Goal: Task Accomplishment & Management: Complete application form

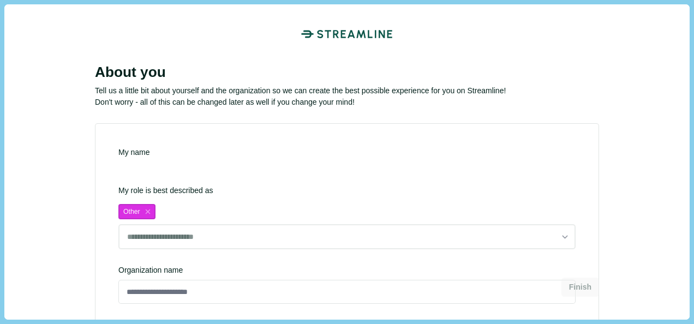
type input "**********"
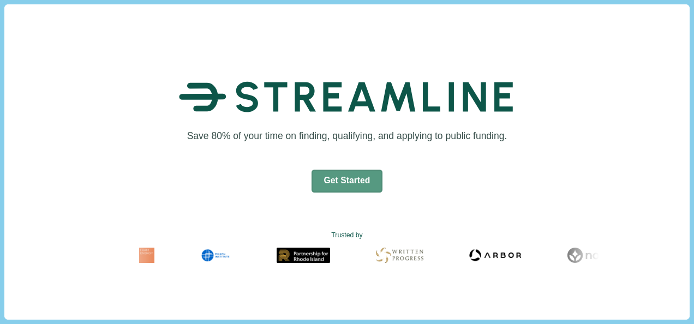
click at [358, 180] on button "Get Started" at bounding box center [348, 181] width 72 height 23
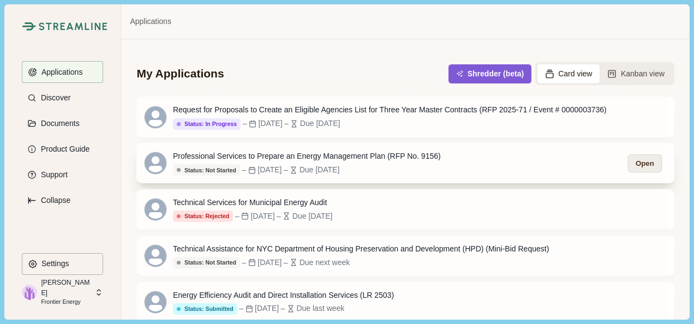
click at [643, 163] on button "Open" at bounding box center [645, 164] width 34 height 18
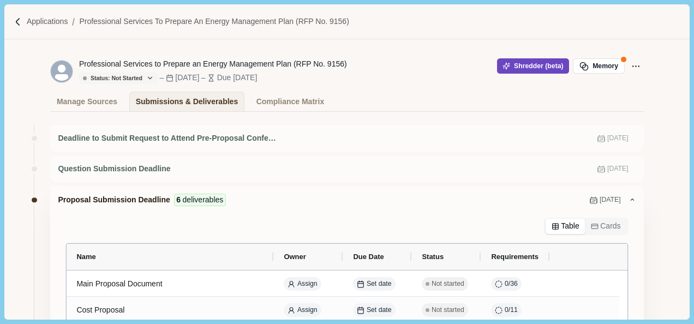
click at [513, 66] on button "Shredder (beta)" at bounding box center [533, 65] width 73 height 15
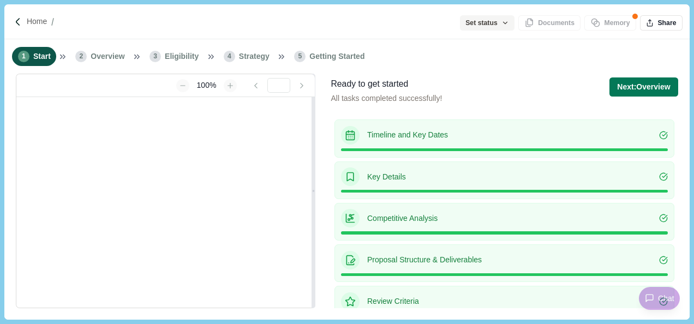
type input "**********"
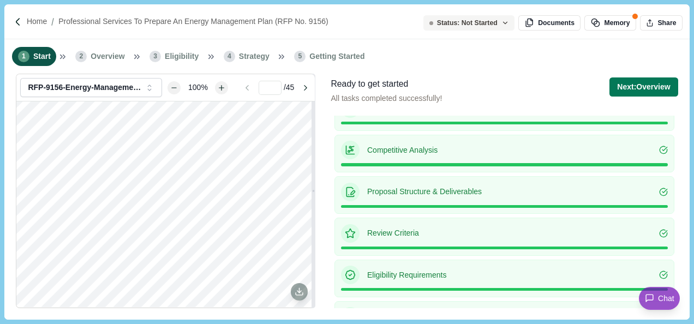
scroll to position [96, 0]
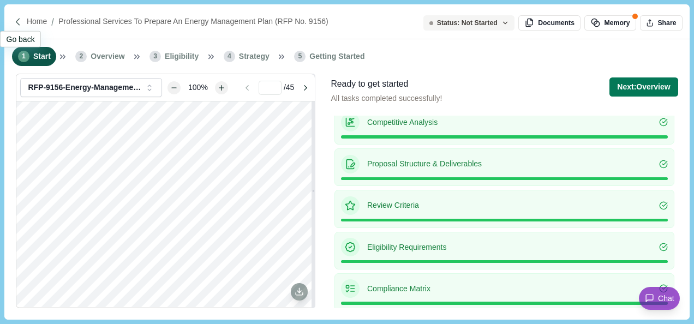
click at [21, 22] on img at bounding box center [18, 21] width 9 height 9
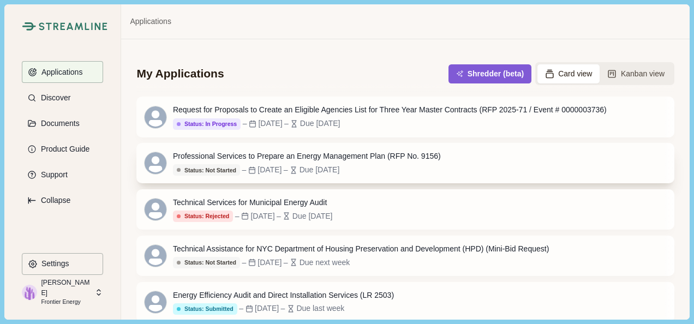
click at [432, 171] on div "Status: Not Started – Oct 8, 2025 – Due 2 weeks from now" at bounding box center [307, 170] width 268 height 12
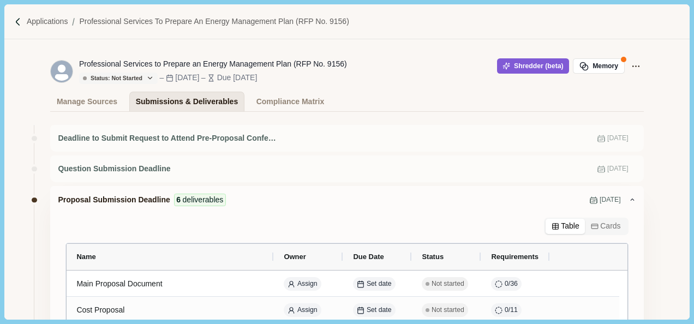
click at [190, 99] on div "Submissions & Deliverables" at bounding box center [187, 101] width 103 height 19
click at [87, 104] on div "Manage Sources" at bounding box center [87, 101] width 61 height 19
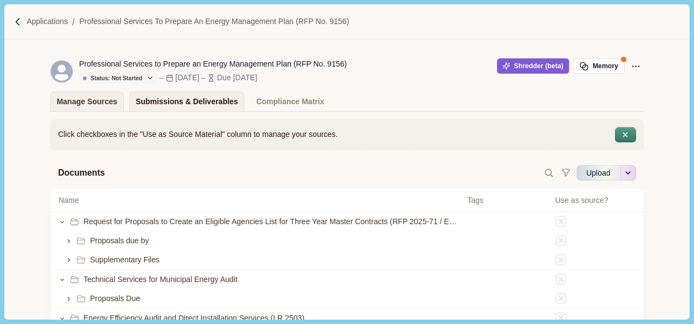
click at [205, 106] on div "Submissions & Deliverables" at bounding box center [187, 101] width 103 height 19
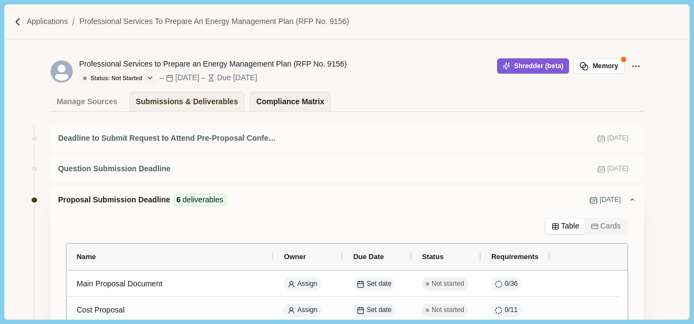
click at [285, 103] on div "Compliance Matrix" at bounding box center [291, 101] width 68 height 19
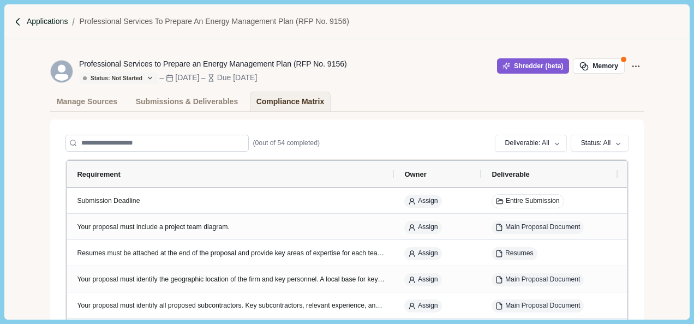
click at [27, 21] on p "Applications" at bounding box center [47, 21] width 41 height 11
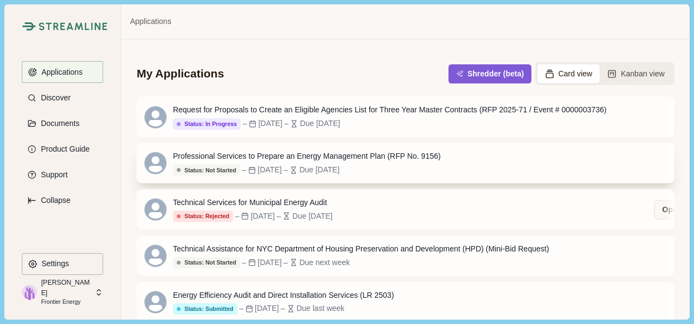
click at [429, 174] on div "Status: Not Started – Oct 8, 2025 – Due 2 weeks from now" at bounding box center [307, 170] width 268 height 12
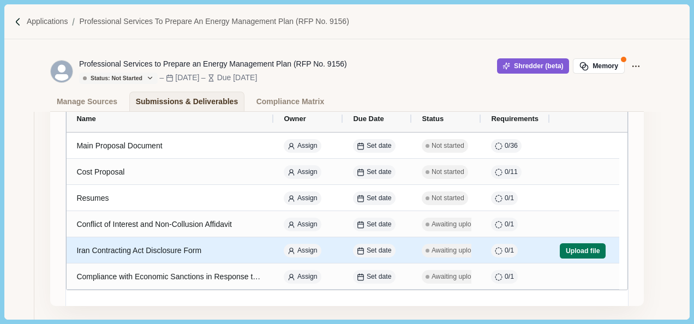
scroll to position [134, 0]
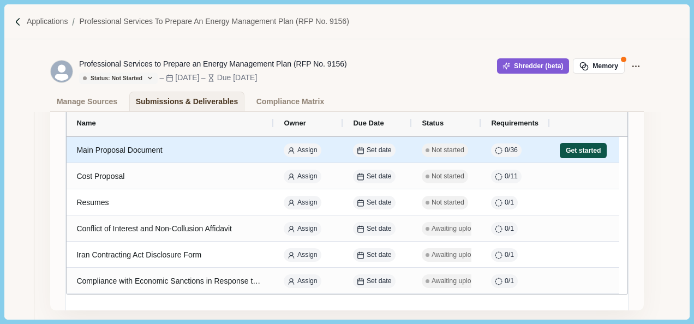
click at [577, 153] on button "Get started" at bounding box center [583, 150] width 47 height 15
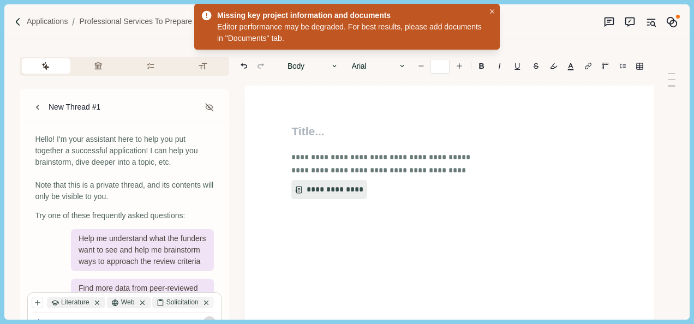
type input "**"
click at [331, 191] on button "**********" at bounding box center [325, 190] width 69 height 20
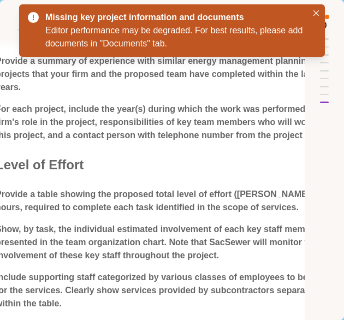
scroll to position [1273, 293]
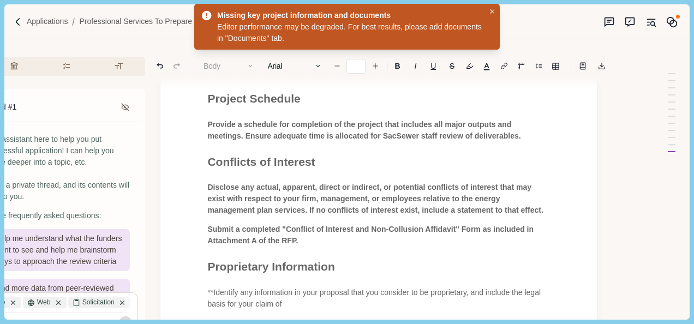
click at [296, 153] on h1 "Conflicts of Interest" at bounding box center [378, 161] width 343 height 17
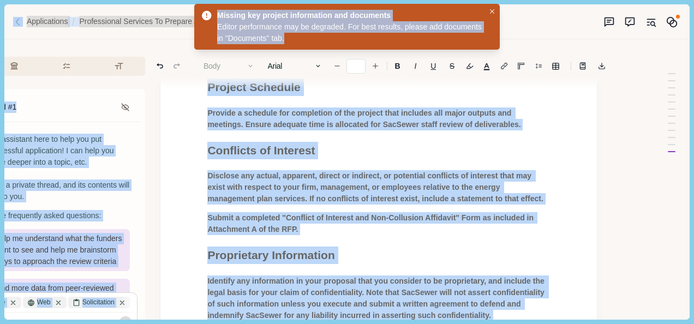
click at [300, 152] on span "Conflicts of Interest" at bounding box center [261, 150] width 108 height 13
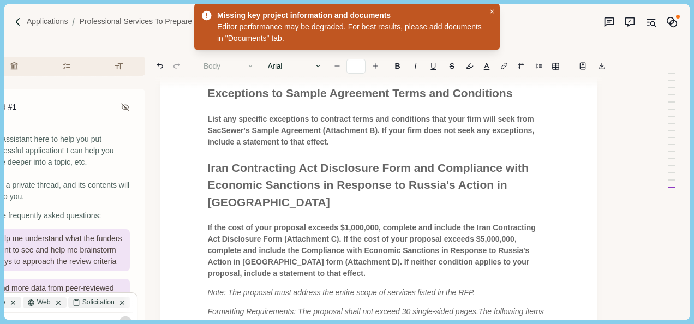
scroll to position [1892, 84]
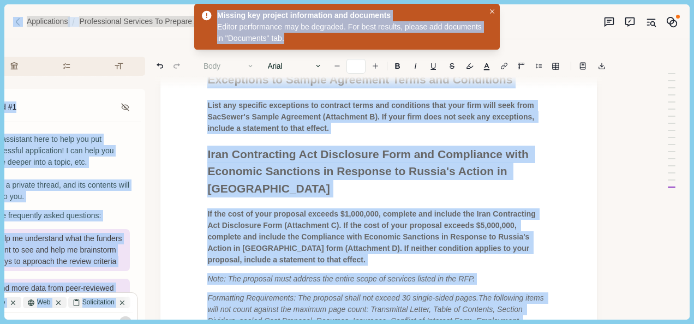
click at [401, 209] on p "If the cost of your proposal exceeds $1,000,000, complete and include the Iran …" at bounding box center [378, 237] width 343 height 57
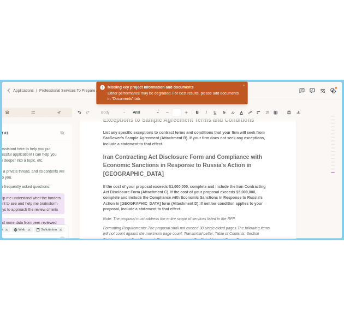
scroll to position [2001, 84]
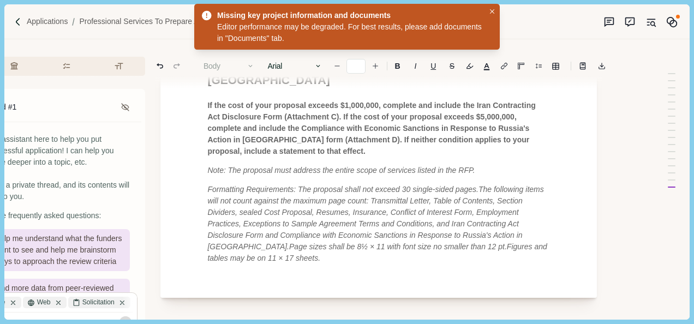
click at [466, 198] on p "Formatting Requirements: The proposal shall not exceed 30 single-sided pages. T…" at bounding box center [378, 224] width 343 height 80
drag, startPoint x: 464, startPoint y: 197, endPoint x: 324, endPoint y: 168, distance: 142.1
click at [324, 184] on p "Formatting Requirements: The proposal shall not exceed 30 single-sided pages. T…" at bounding box center [378, 224] width 343 height 80
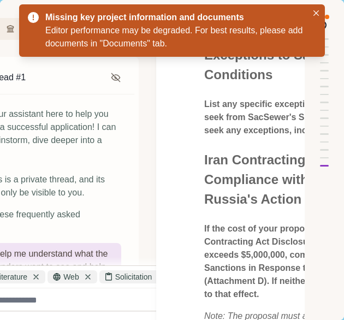
scroll to position [2492, 84]
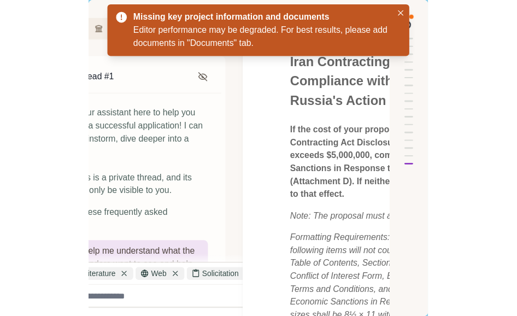
scroll to position [2329, 84]
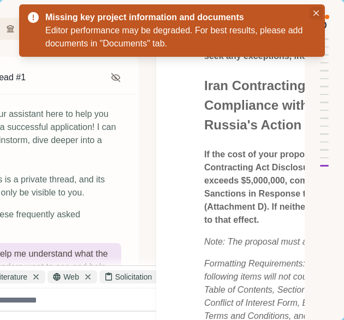
click at [315, 14] on icon "Close" at bounding box center [315, 12] width 5 height 5
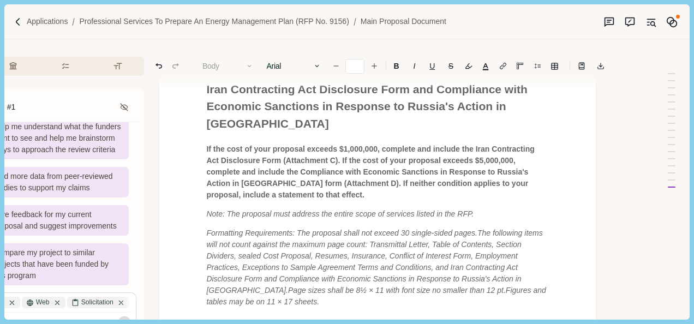
scroll to position [1947, 92]
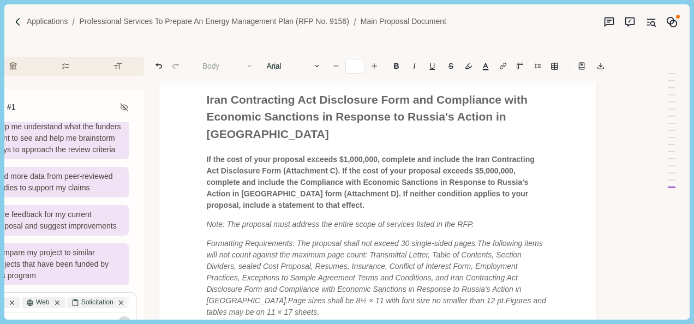
drag, startPoint x: 464, startPoint y: 254, endPoint x: 408, endPoint y: 254, distance: 55.7
click at [408, 254] on p "Formatting Requirements: The proposal shall not exceed 30 single-sided pages. T…" at bounding box center [377, 278] width 343 height 80
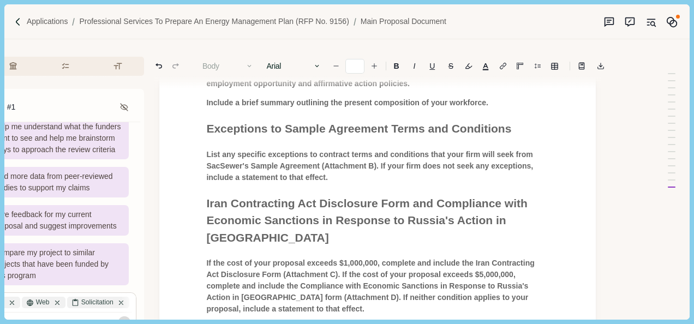
scroll to position [1838, 92]
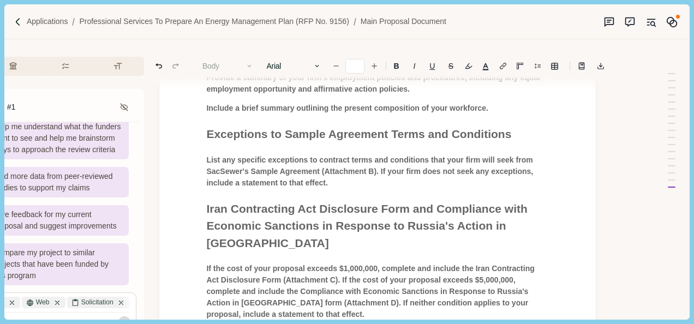
click at [280, 264] on span "If the cost of your proposal exceeds $1,000,000, complete and include the Iran …" at bounding box center [371, 291] width 330 height 55
drag, startPoint x: 279, startPoint y: 245, endPoint x: 236, endPoint y: 262, distance: 45.8
click at [236, 263] on p "If the cost of your proposal exceeds $1,000,000, complete and include the Iran …" at bounding box center [377, 291] width 343 height 57
click at [229, 264] on p "If the cost of your proposal exceeds $1,000,000, complete and include the Iran …" at bounding box center [377, 291] width 343 height 57
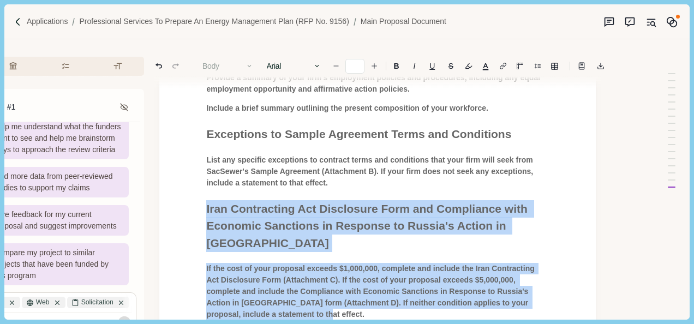
drag, startPoint x: 227, startPoint y: 265, endPoint x: 194, endPoint y: 175, distance: 96.4
click at [259, 203] on span "Iran Contracting Act Disclosure Form and Compliance with Economic Sanctions in …" at bounding box center [368, 226] width 324 height 47
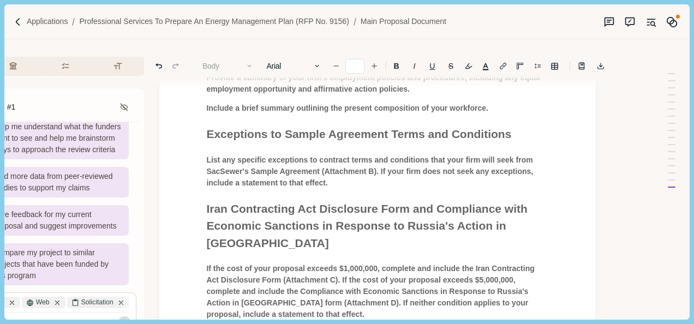
click at [234, 263] on p "If the cost of your proposal exceeds $1,000,000, complete and include the Iran …" at bounding box center [377, 291] width 343 height 57
click at [229, 263] on p "If the cost of your proposal exceeds $1,000,000, complete and include the Iran …" at bounding box center [377, 291] width 343 height 57
click at [223, 264] on p "If the cost of your proposal exceeds $1,000,000, complete and include the Iran …" at bounding box center [377, 291] width 343 height 57
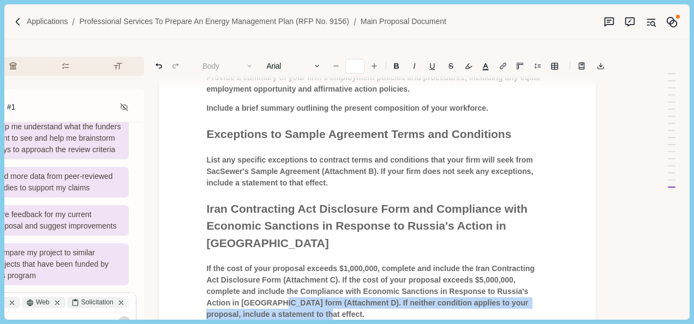
drag, startPoint x: 225, startPoint y: 263, endPoint x: 204, endPoint y: 252, distance: 23.2
click at [206, 263] on p "If the cost of your proposal exceeds $1,000,000, complete and include the Iran …" at bounding box center [377, 291] width 343 height 57
click at [207, 263] on p "If the cost of your proposal exceeds $1,000,000, complete and include the Iran …" at bounding box center [377, 291] width 343 height 57
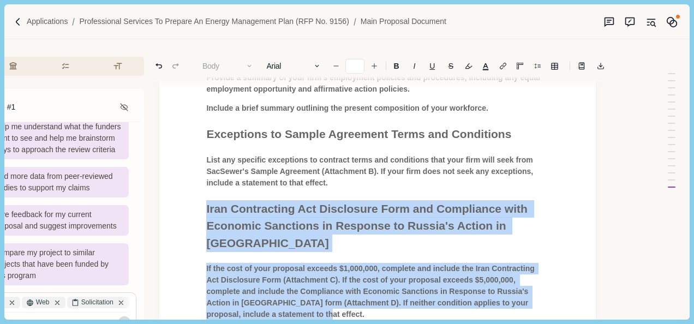
drag, startPoint x: 207, startPoint y: 251, endPoint x: 188, endPoint y: 182, distance: 70.9
drag, startPoint x: 188, startPoint y: 182, endPoint x: 229, endPoint y: 180, distance: 41.6
copy div "Iran Contracting Act Disclosure Form and Compliance with Economic Sanctions in …"
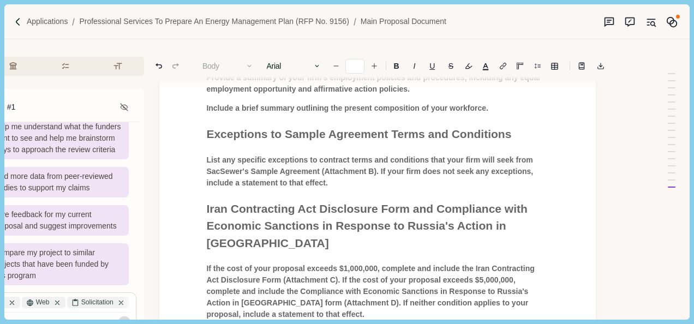
click at [213, 203] on span "Iran Contracting Act Disclosure Form and Compliance with Economic Sanctions in …" at bounding box center [368, 226] width 324 height 47
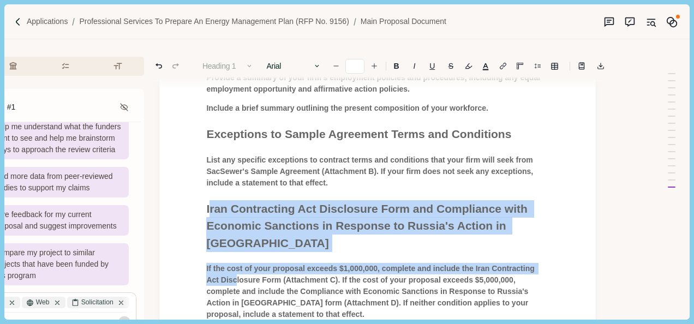
drag, startPoint x: 201, startPoint y: 177, endPoint x: 215, endPoint y: 224, distance: 48.7
drag, startPoint x: 215, startPoint y: 224, endPoint x: 230, endPoint y: 257, distance: 36.2
click at [230, 264] on span "If the cost of your proposal exceeds $1,000,000, complete and include the Iran …" at bounding box center [371, 291] width 330 height 55
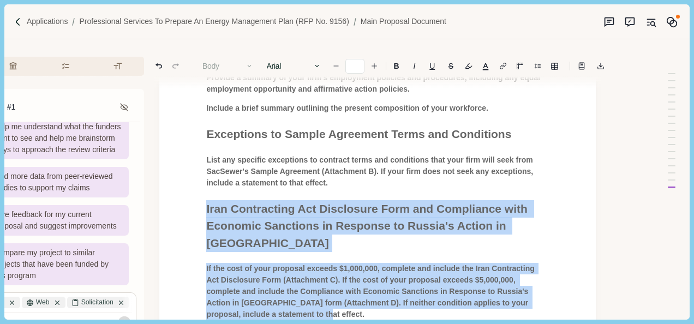
drag, startPoint x: 225, startPoint y: 264, endPoint x: 188, endPoint y: 176, distance: 95.2
click at [311, 203] on span "Iran Contracting Act Disclosure Form and Compliance with Economic Sanctions in …" at bounding box center [368, 226] width 324 height 47
click at [333, 203] on span "Iran Contracting Act Disclosure Form and Compliance with Economic Sanctions in …" at bounding box center [368, 226] width 324 height 47
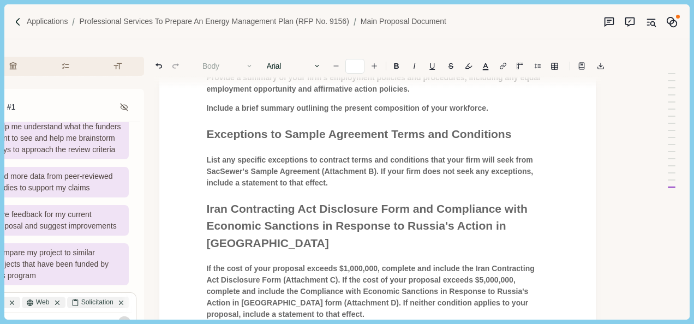
click at [291, 156] on span "List any specific exceptions to contract terms and conditions that your firm wi…" at bounding box center [370, 172] width 329 height 32
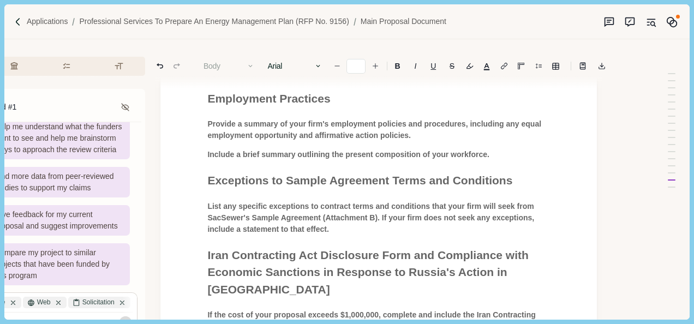
scroll to position [1729, 84]
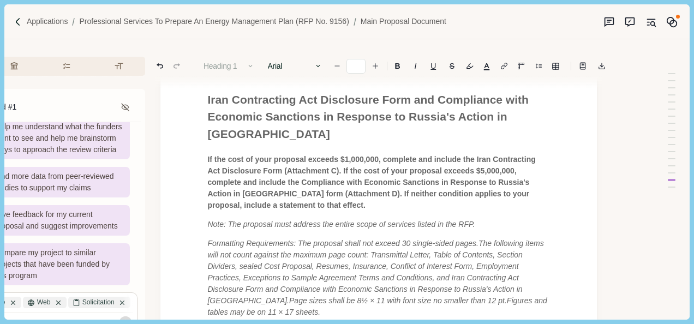
click at [306, 239] on span "Formatting Requirements: The proposal shall not exceed 30 single-sided pages." at bounding box center [342, 243] width 271 height 9
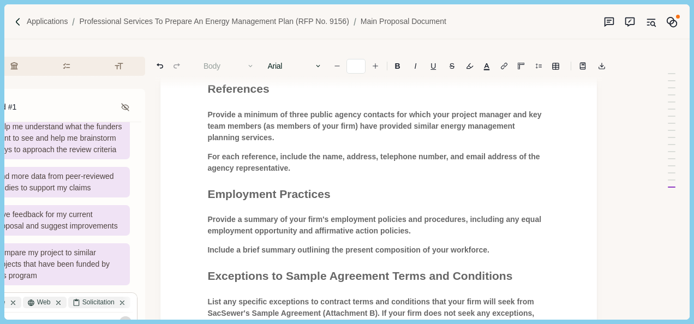
scroll to position [1674, 84]
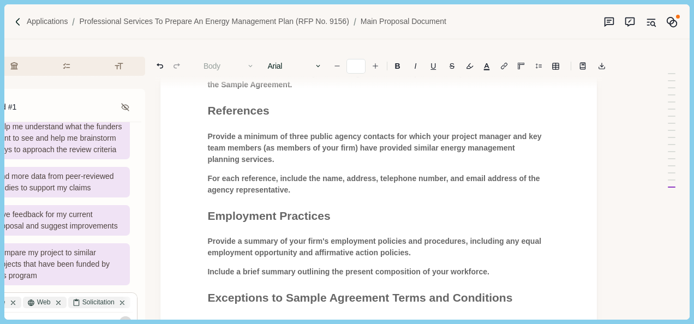
click at [407, 237] on span "Provide a summary of your firm's employment policies and procedures, including …" at bounding box center [375, 247] width 336 height 20
click at [495, 266] on p "Include a brief summary outlining the present composition of your workforce." at bounding box center [378, 271] width 343 height 11
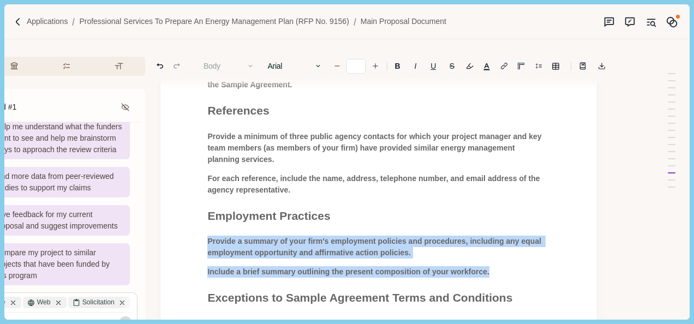
drag, startPoint x: 490, startPoint y: 241, endPoint x: 206, endPoint y: 210, distance: 286.2
drag, startPoint x: 206, startPoint y: 210, endPoint x: 355, endPoint y: 215, distance: 149.1
drag, startPoint x: 355, startPoint y: 215, endPoint x: 349, endPoint y: 215, distance: 5.5
click at [349, 237] on span "Provide a summary of your firm's employment policies and procedures, including …" at bounding box center [375, 247] width 336 height 20
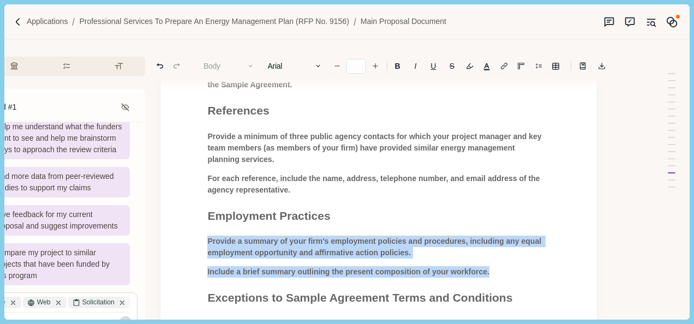
click at [375, 237] on span "Provide a summary of your firm's employment policies and procedures, including …" at bounding box center [375, 247] width 336 height 20
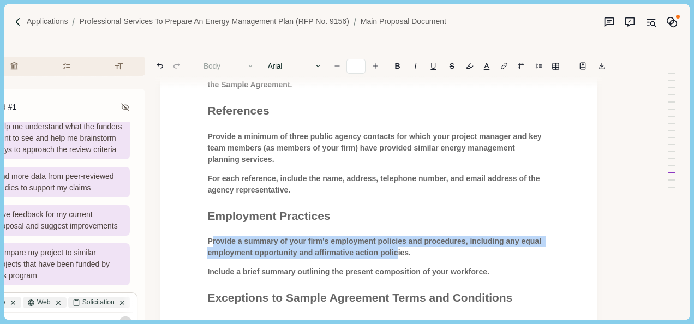
drag, startPoint x: 211, startPoint y: 207, endPoint x: 399, endPoint y: 217, distance: 188.0
click at [399, 237] on span "Provide a summary of your firm's employment policies and procedures, including …" at bounding box center [375, 247] width 336 height 20
drag, startPoint x: 399, startPoint y: 217, endPoint x: 320, endPoint y: 217, distance: 78.6
click at [332, 237] on span "Provide a summary of your firm's employment policies and procedures, including …" at bounding box center [375, 247] width 336 height 20
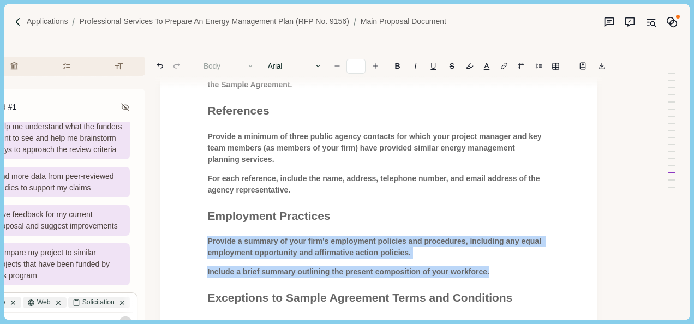
drag, startPoint x: 209, startPoint y: 207, endPoint x: 490, endPoint y: 233, distance: 282.9
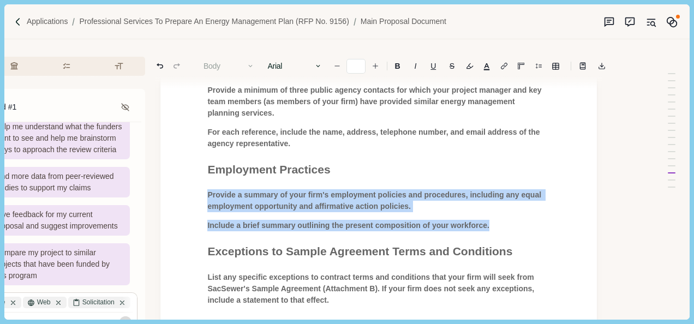
scroll to position [1729, 84]
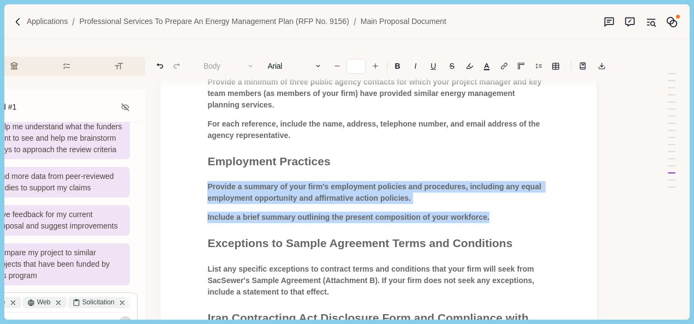
click at [397, 182] on span "Provide a summary of your firm's employment policies and procedures, including …" at bounding box center [375, 192] width 336 height 20
click at [280, 181] on p "Provide a summary of your firm's employment policies and procedures, including …" at bounding box center [378, 192] width 343 height 23
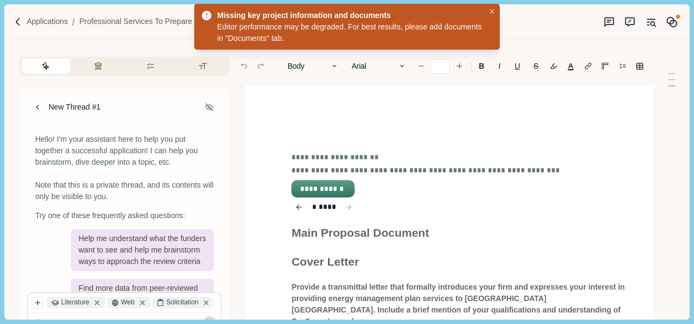
type input "**"
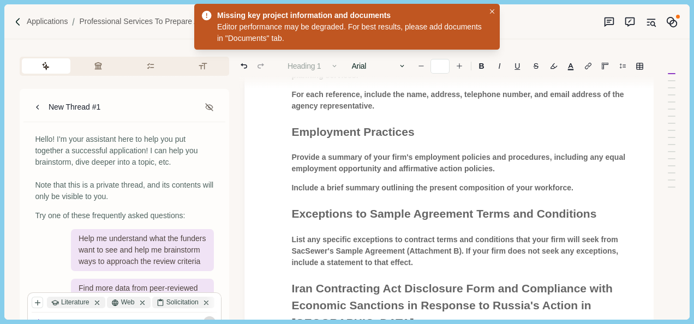
scroll to position [1719, 0]
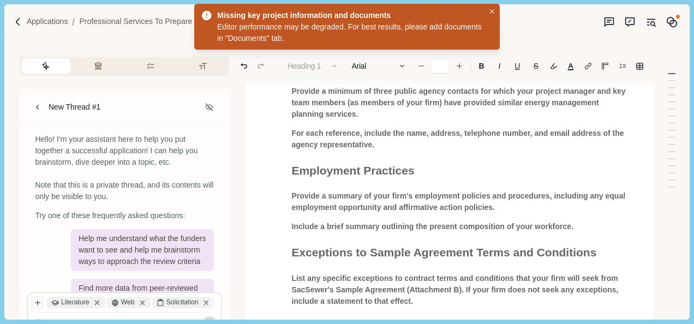
click at [495, 222] on span "Include a brief summary outlining the present composition of your workforce." at bounding box center [433, 226] width 282 height 9
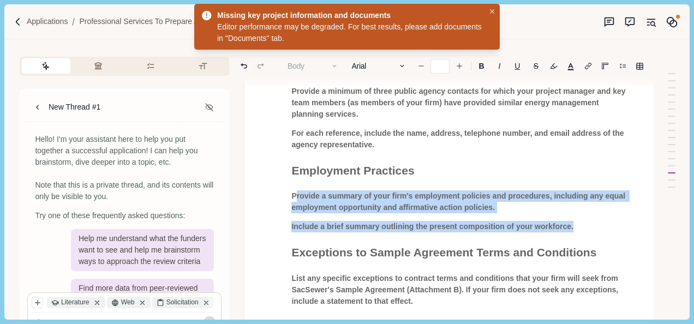
drag, startPoint x: 581, startPoint y: 194, endPoint x: 296, endPoint y: 165, distance: 286.5
drag, startPoint x: 296, startPoint y: 165, endPoint x: 329, endPoint y: 166, distance: 33.3
click at [329, 192] on span "Provide a summary of your firm's employment policies and procedures, including …" at bounding box center [460, 202] width 336 height 20
click at [299, 192] on span "Provide a summary of your firm's employment policies and procedures, including …" at bounding box center [460, 202] width 336 height 20
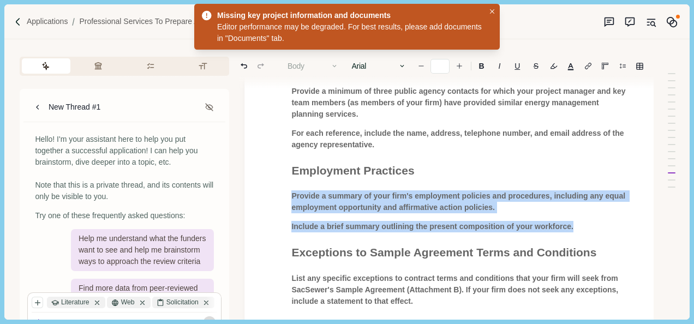
drag, startPoint x: 293, startPoint y: 163, endPoint x: 577, endPoint y: 198, distance: 285.4
drag, startPoint x: 577, startPoint y: 198, endPoint x: 559, endPoint y: 192, distance: 18.8
click at [559, 222] on span "Include a brief summary outlining the present composition of your workforce." at bounding box center [433, 226] width 282 height 9
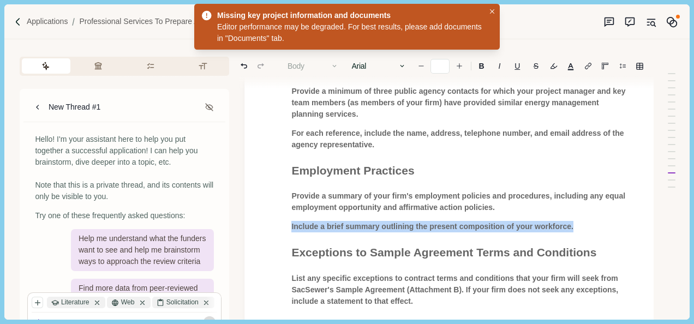
click at [559, 222] on span "Include a brief summary outlining the present composition of your workforce." at bounding box center [433, 226] width 282 height 9
click at [563, 222] on span "Include a brief summary outlining the present composition of your workforce." at bounding box center [433, 226] width 282 height 9
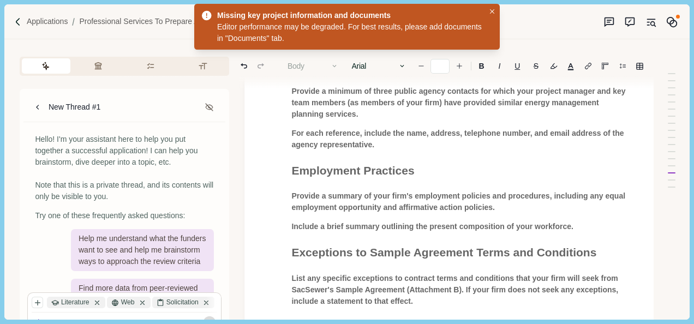
click at [488, 222] on span "Include a brief summary outlining the present composition of your workforce." at bounding box center [433, 226] width 282 height 9
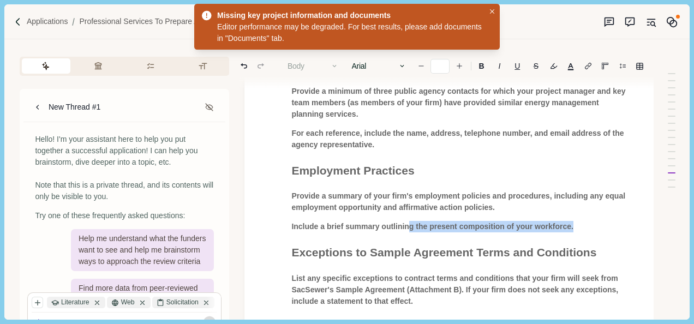
drag, startPoint x: 582, startPoint y: 194, endPoint x: 411, endPoint y: 185, distance: 171.7
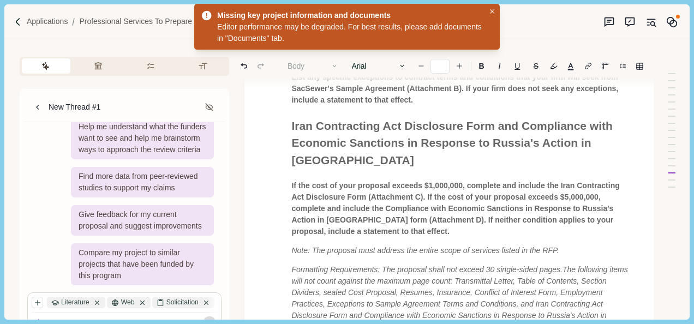
scroll to position [1829, 0]
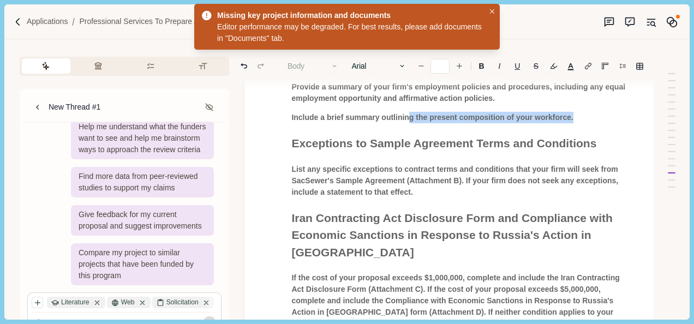
click at [448, 165] on span "List any specific exceptions to contract terms and conditions that your firm wi…" at bounding box center [456, 181] width 329 height 32
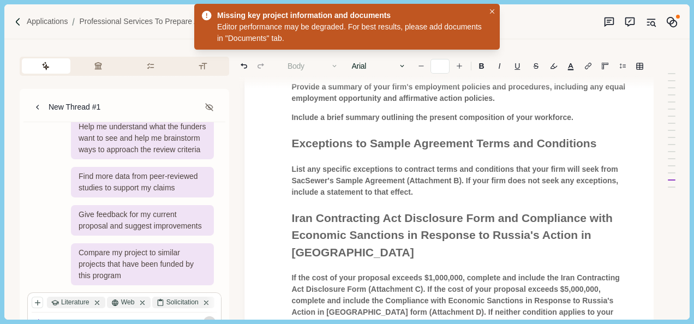
click at [386, 165] on span "List any specific exceptions to contract terms and conditions that your firm wi…" at bounding box center [456, 181] width 329 height 32
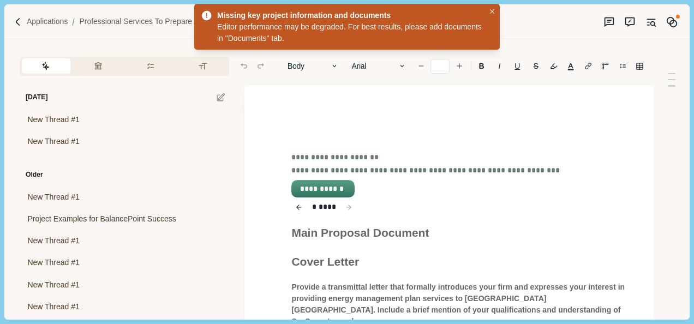
type input "**"
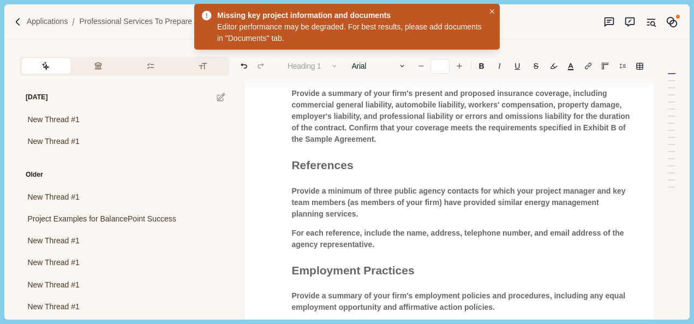
scroll to position [1729, 0]
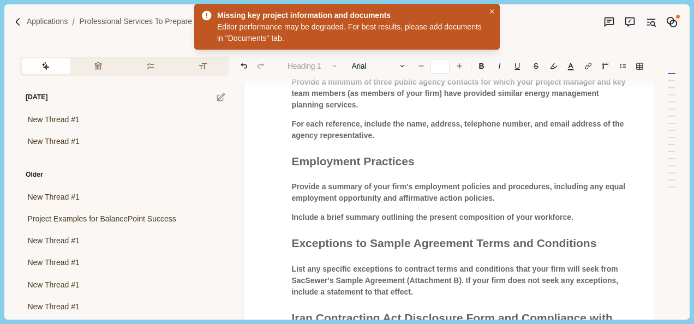
click at [560, 213] on span "Include a brief summary outlining the present composition of your workforce." at bounding box center [433, 217] width 282 height 9
click at [580, 212] on p "Include a brief summary outlining the present composition of your workforce." at bounding box center [463, 217] width 343 height 11
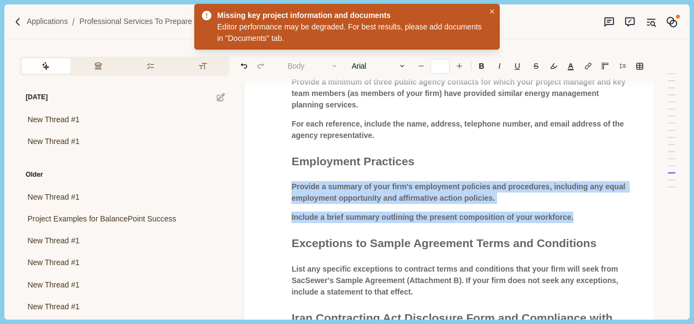
drag, startPoint x: 573, startPoint y: 185, endPoint x: 294, endPoint y: 158, distance: 280.8
drag, startPoint x: 294, startPoint y: 158, endPoint x: 344, endPoint y: 157, distance: 50.2
click at [344, 182] on span "Provide a summary of your firm's employment policies and procedures, including …" at bounding box center [460, 192] width 336 height 20
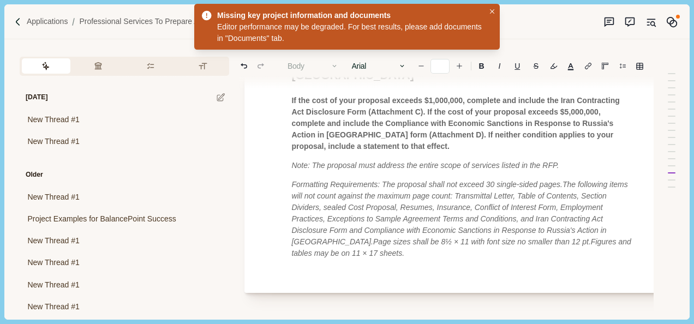
scroll to position [2002, 0]
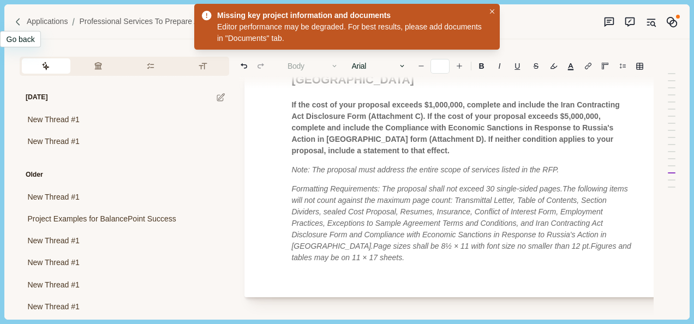
click at [16, 23] on img at bounding box center [18, 21] width 9 height 9
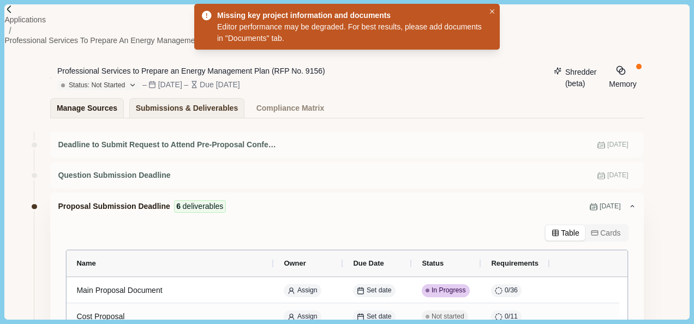
click at [99, 99] on div "Manage Sources" at bounding box center [87, 108] width 61 height 19
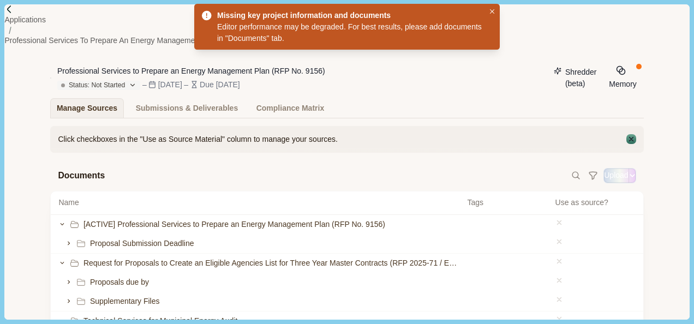
click at [604, 176] on button "Upload" at bounding box center [616, 175] width 24 height 11
select select "**********"
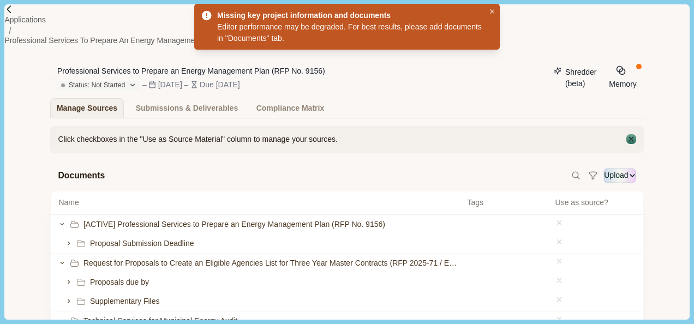
click at [604, 175] on input "Upload" at bounding box center [604, 175] width 1 height 1
type input "**********"
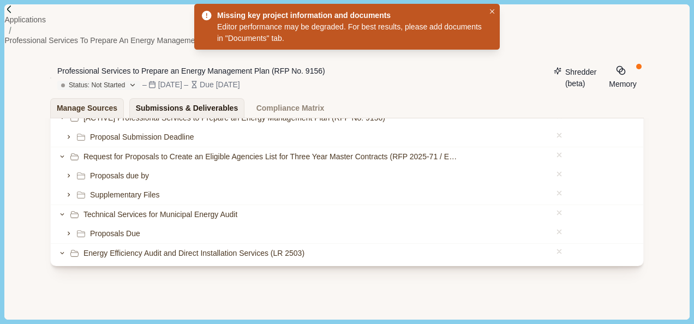
click at [204, 105] on div "Submissions & Deliverables" at bounding box center [187, 108] width 103 height 19
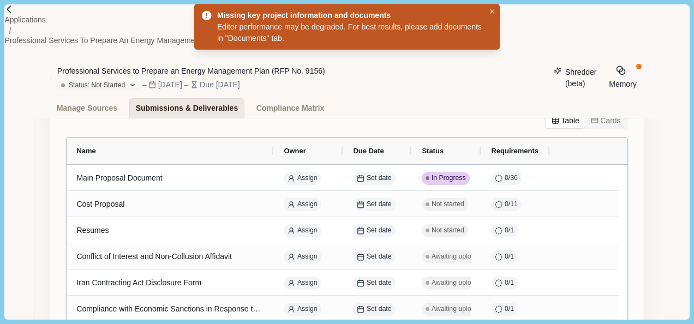
scroll to position [112, 0]
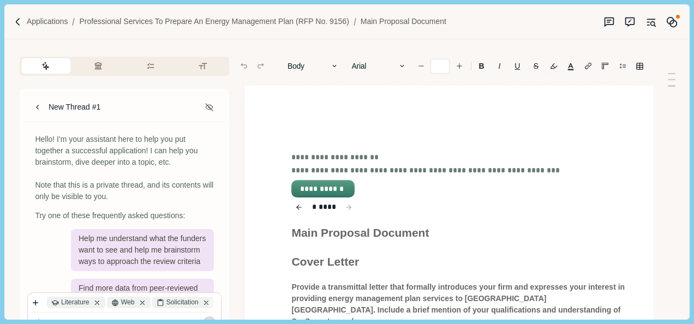
type input "**"
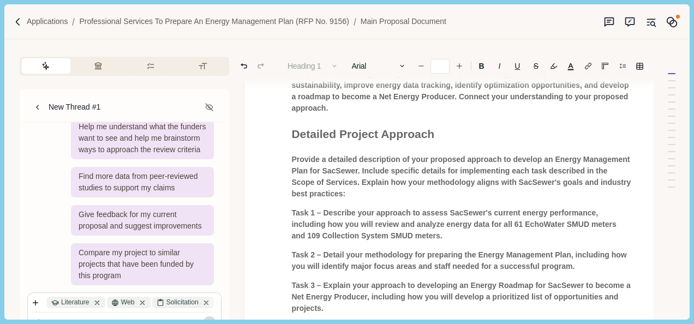
scroll to position [874, 0]
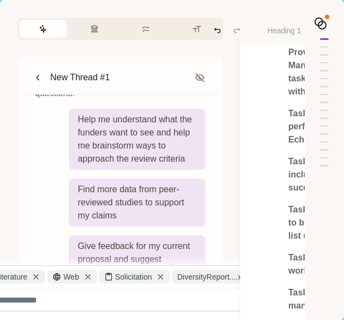
click at [75, 293] on div at bounding box center [127, 300] width 301 height 14
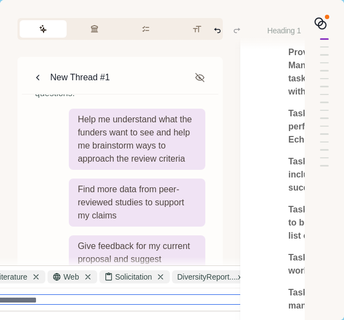
click at [49, 301] on textarea at bounding box center [127, 299] width 301 height 9
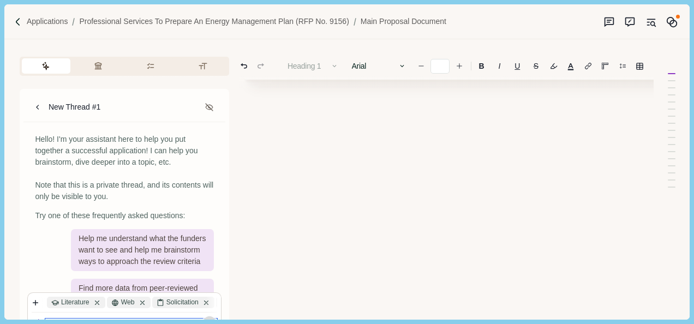
scroll to position [1837, 0]
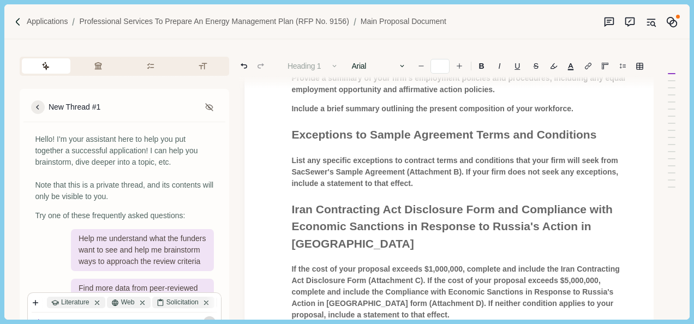
click at [32, 108] on button at bounding box center [38, 107] width 14 height 14
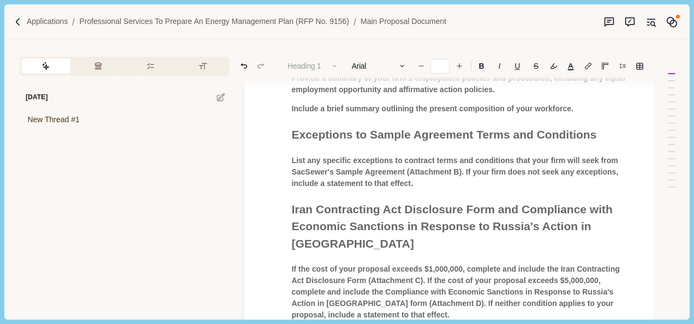
drag, startPoint x: 139, startPoint y: 153, endPoint x: 166, endPoint y: 135, distance: 32.3
click at [140, 153] on div "Today New Thread #1" at bounding box center [125, 121] width 210 height 73
click at [221, 102] on icon at bounding box center [221, 98] width 10 height 10
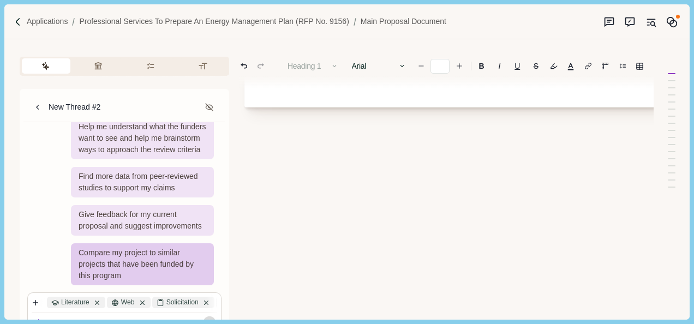
scroll to position [2219, 0]
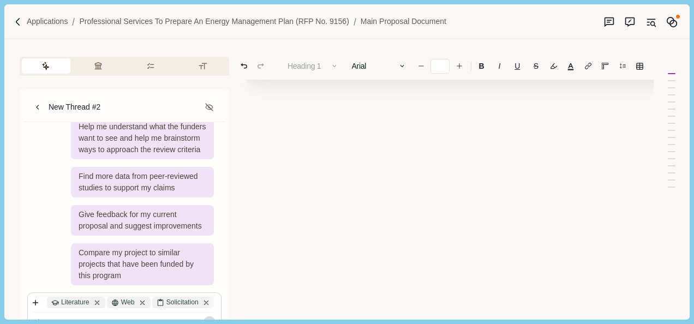
click at [39, 304] on icon "button" at bounding box center [36, 303] width 8 height 8
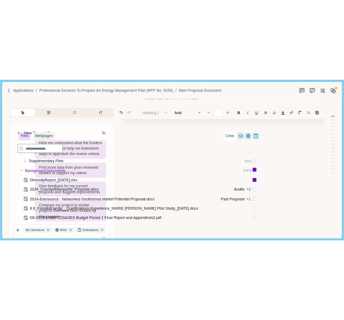
scroll to position [298, 0]
